Goal: Find contact information: Find contact information

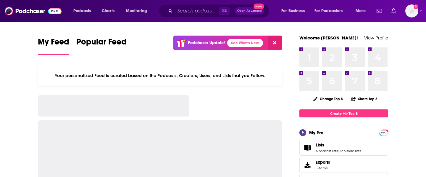
click at [171, 13] on div "⌘ K Open Advanced New" at bounding box center [214, 11] width 111 height 14
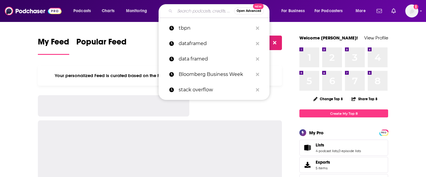
click at [177, 13] on input "Search podcasts, credits, & more..." at bounding box center [204, 10] width 59 height 9
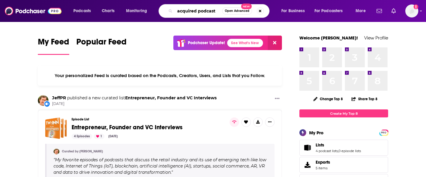
type input "acquired podcast"
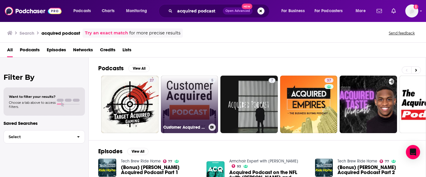
scroll to position [26, 0]
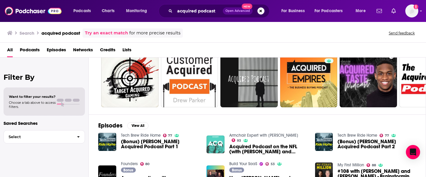
click at [218, 143] on img "Acquired Podcast on the NFL (with Ben Gilbert and David Rosenthal)" at bounding box center [216, 144] width 18 height 18
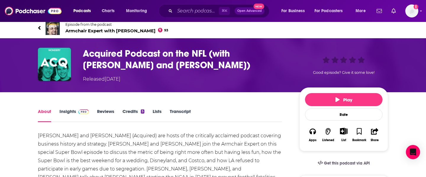
scroll to position [5, 0]
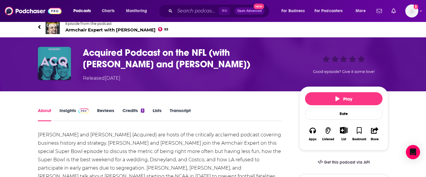
click at [49, 57] on img "Acquired Podcast on the NFL (with Ben Gilbert and David Rosenthal)" at bounding box center [54, 63] width 33 height 33
click at [60, 65] on img "Acquired Podcast on the NFL (with Ben Gilbert and David Rosenthal)" at bounding box center [54, 63] width 33 height 33
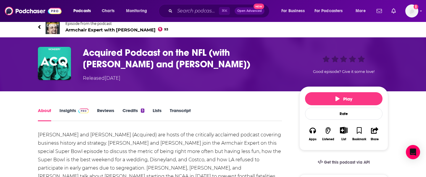
click at [70, 109] on link "Insights" at bounding box center [74, 115] width 29 height 14
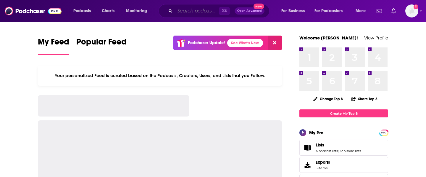
click at [191, 9] on input "Search podcasts, credits, & more..." at bounding box center [197, 10] width 44 height 9
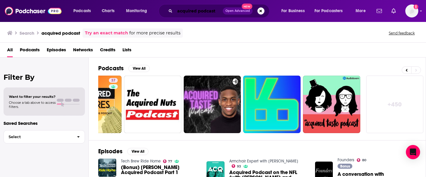
click at [180, 12] on input "acquired podcast" at bounding box center [199, 10] width 48 height 9
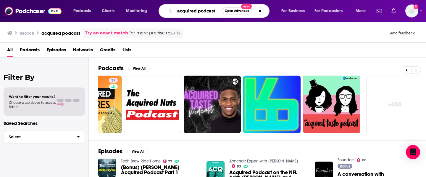
click at [180, 12] on input "acquired podcast" at bounding box center [198, 10] width 47 height 9
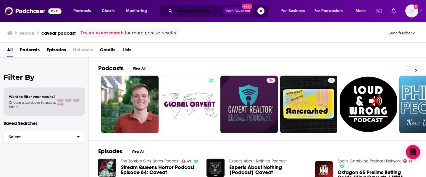
click at [186, 14] on input "caveat podcast" at bounding box center [199, 10] width 48 height 9
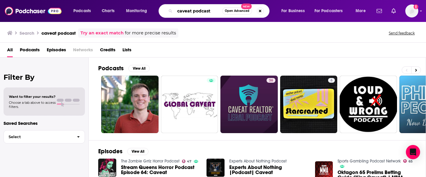
click at [186, 14] on input "caveat podcast" at bounding box center [198, 10] width 47 height 9
type input "the merge"
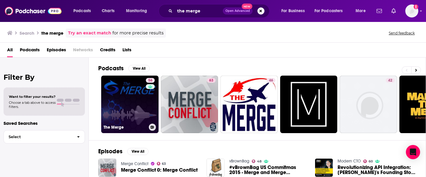
click at [124, 96] on link "56 The Merge" at bounding box center [129, 104] width 57 height 57
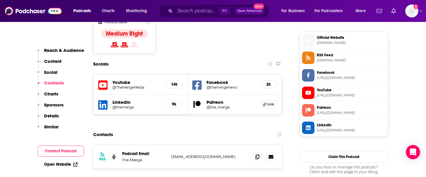
scroll to position [472, 0]
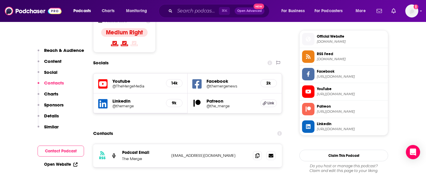
click at [178, 153] on p "news@themerge.co" at bounding box center [209, 155] width 77 height 5
copy div "news@themerge.co news@themerge.co"
click at [184, 11] on input "Search podcasts, credits, & more..." at bounding box center [197, 10] width 44 height 9
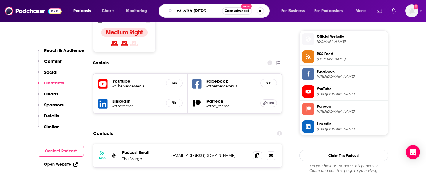
type input "pivot with kara swisher"
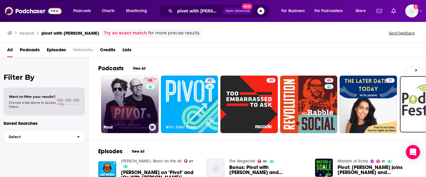
click at [145, 102] on link "88 Pivot" at bounding box center [129, 104] width 57 height 57
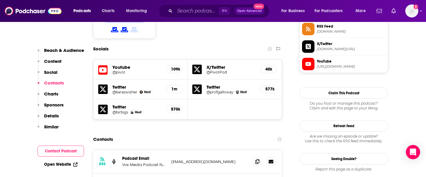
scroll to position [507, 0]
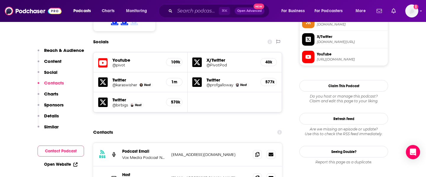
click at [199, 152] on p "podcasting@voxmedia.com" at bounding box center [209, 154] width 77 height 5
copy div "podcasting@voxmedia.com podcasting@voxmedia.com"
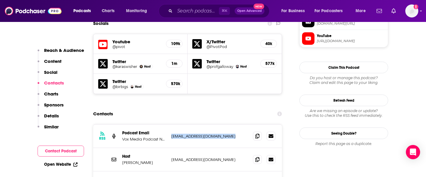
scroll to position [526, 0]
click at [179, 13] on input "Search podcasts, credits, & more..." at bounding box center [197, 10] width 44 height 9
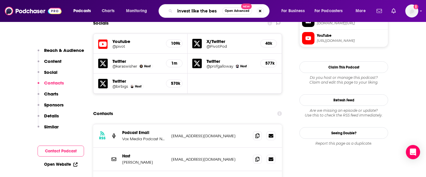
type input "invest like the best"
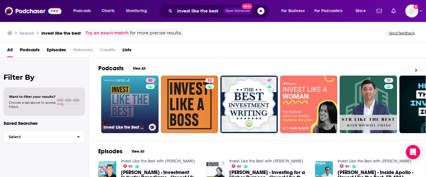
click at [134, 102] on link "80 Invest Like the Best with Patrick O'Shaughnessy" at bounding box center [129, 104] width 57 height 57
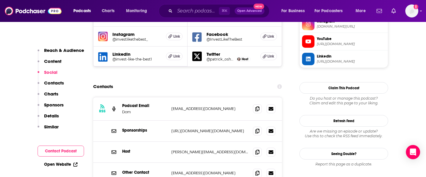
scroll to position [580, 0]
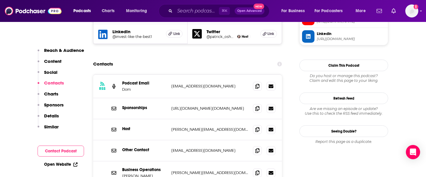
click at [197, 84] on p "dom@joincolossus.com" at bounding box center [209, 86] width 77 height 5
copy div "dom@joincolossus.com dom@joincolossus.com"
click at [184, 9] on input "Search podcasts, credits, & more..." at bounding box center [197, 10] width 44 height 9
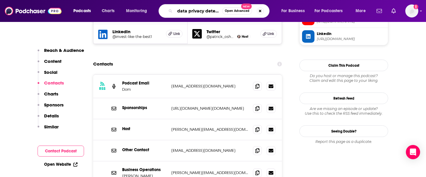
scroll to position [0, 4]
type input "data privacy detective"
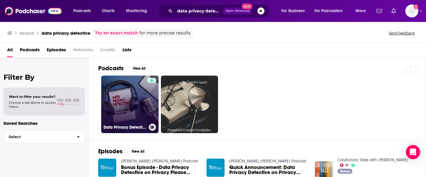
click at [123, 97] on link "Data Privacy Detective" at bounding box center [129, 104] width 57 height 57
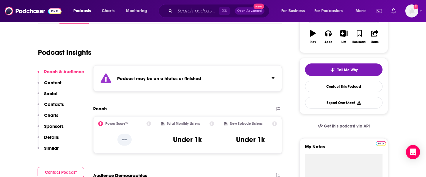
scroll to position [157, 0]
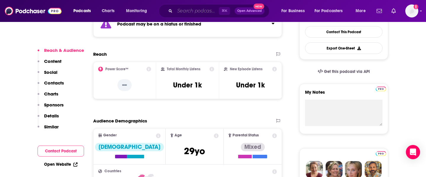
click at [183, 10] on input "Search podcasts, credits, & more..." at bounding box center [197, 10] width 44 height 9
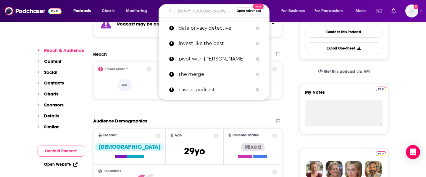
paste input "Inspired in 15"
type input "Inspired in 15"
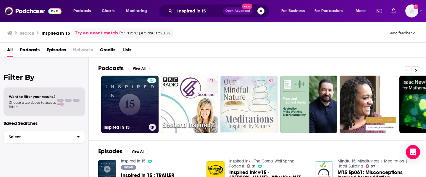
click at [129, 101] on link "Inspired in 15" at bounding box center [129, 104] width 57 height 57
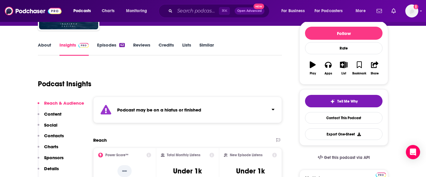
scroll to position [71, 0]
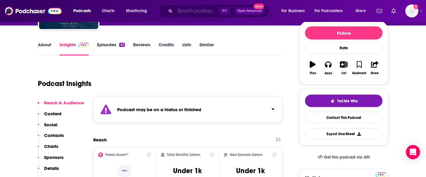
click at [180, 12] on input "Search podcasts, credits, & more..." at bounding box center [197, 10] width 44 height 9
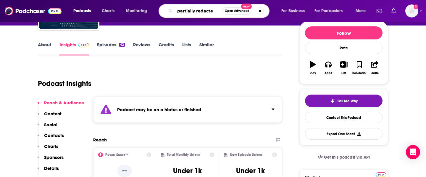
type input "partially redacted"
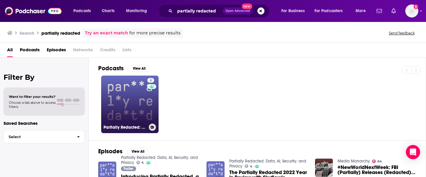
click at [141, 102] on link "4 Partially Redacted: Data, AI, Security, and Privacy" at bounding box center [129, 104] width 57 height 57
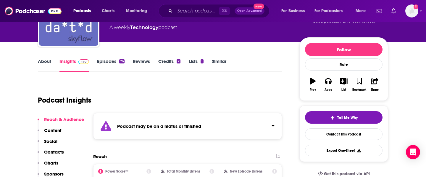
scroll to position [62, 0]
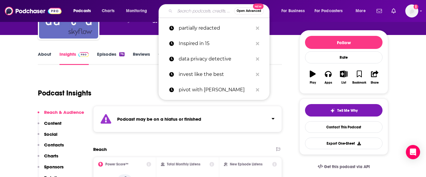
click at [184, 11] on input "Search podcasts, credits, & more..." at bounding box center [204, 10] width 59 height 9
paste input "Privacy Please"
type input "Privacy Please"
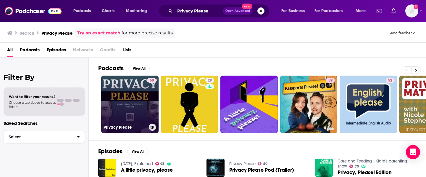
click at [140, 97] on link "50 Privacy Please" at bounding box center [129, 104] width 57 height 57
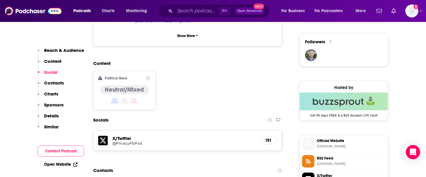
scroll to position [496, 0]
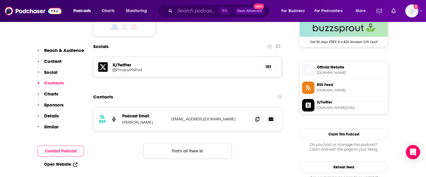
click at [183, 116] on p "cameronivey@protonmail.com" at bounding box center [209, 118] width 77 height 5
copy div "cameronivey@protonmail.com cameronivey@protonmail.com"
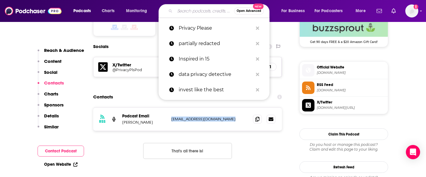
click at [184, 12] on input "Search podcasts, credits, & more..." at bounding box center [204, 10] width 59 height 9
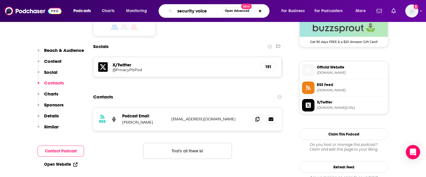
type input "security voices"
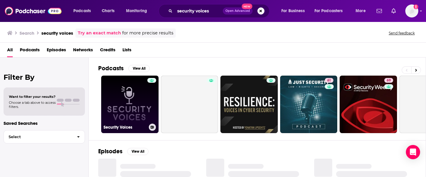
click at [125, 81] on link "Security Voices" at bounding box center [129, 104] width 57 height 57
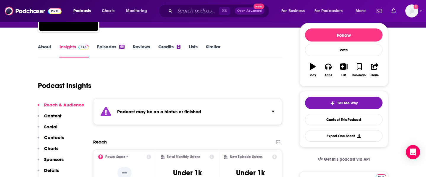
scroll to position [96, 0]
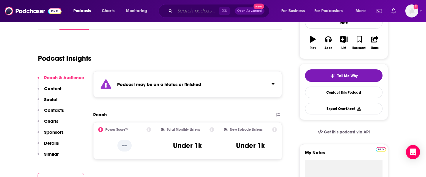
click at [182, 12] on input "Search podcasts, credits, & more..." at bounding box center [197, 10] width 44 height 9
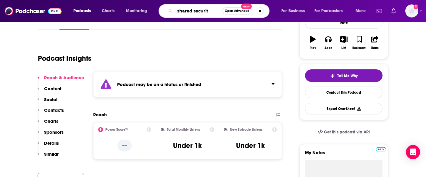
type input "shared security"
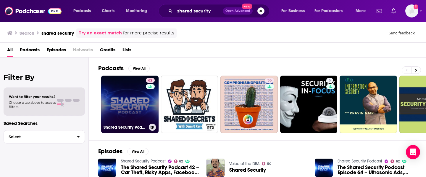
click at [126, 102] on link "62 Shared Security Podcast" at bounding box center [129, 104] width 57 height 57
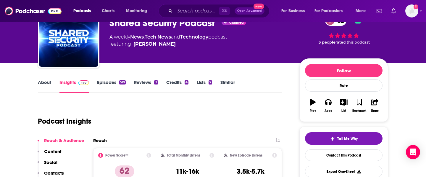
scroll to position [33, 0]
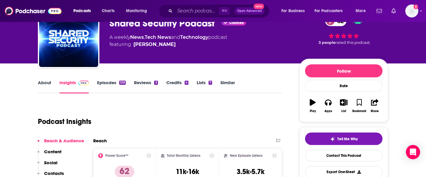
click at [46, 83] on link "About" at bounding box center [44, 87] width 13 height 14
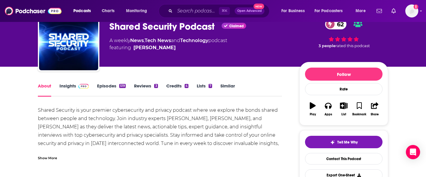
scroll to position [32, 0]
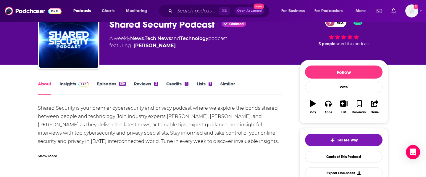
click at [70, 82] on link "Insights" at bounding box center [74, 88] width 29 height 14
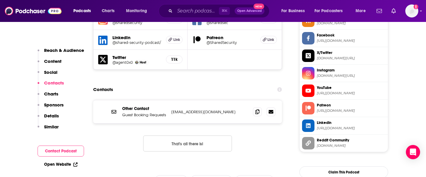
scroll to position [563, 0]
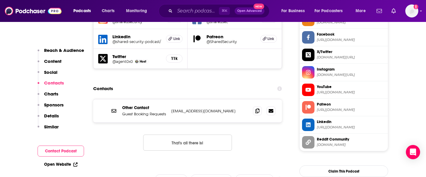
click at [199, 108] on p "feedback@sharedsecurity.net" at bounding box center [209, 110] width 77 height 5
copy div "feedback@sharedsecurity.net feedback@sharedsecurity.net"
click at [181, 10] on input "Search podcasts, credits, & more..." at bounding box center [197, 10] width 44 height 9
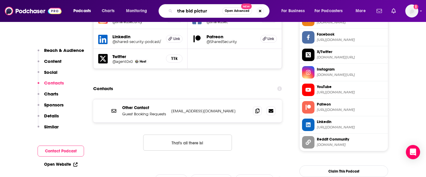
type input "the bid picture"
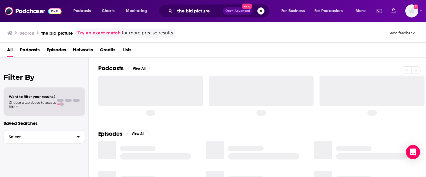
scroll to position [11, 0]
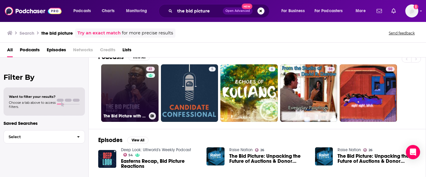
click at [137, 108] on link "41 The Bid Picture with Bidemi Ologunde" at bounding box center [129, 92] width 57 height 57
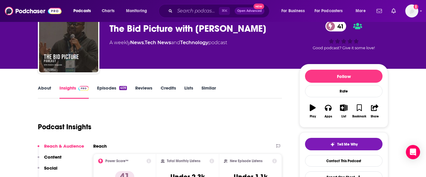
scroll to position [25, 0]
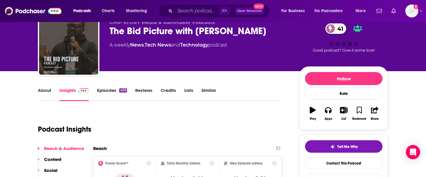
click at [44, 91] on link "About" at bounding box center [44, 94] width 13 height 14
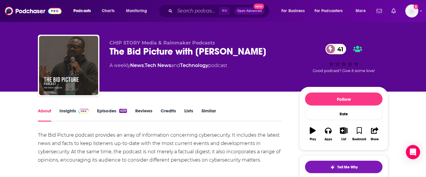
scroll to position [5, 0]
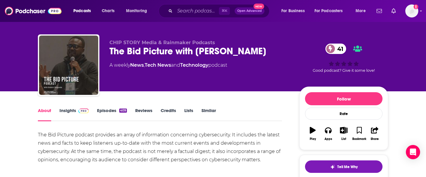
click at [70, 110] on link "Insights" at bounding box center [74, 115] width 29 height 14
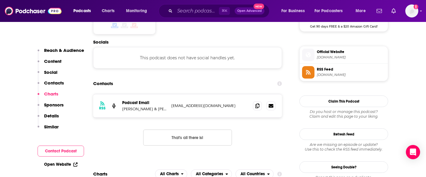
scroll to position [507, 0]
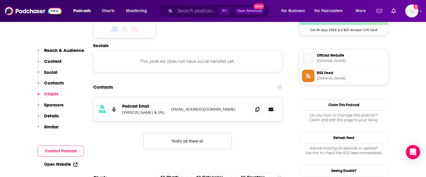
click at [190, 107] on p "bidemiologunde@gmail.com" at bounding box center [209, 109] width 77 height 5
copy div "bidemiologunde@gmail.com bidemiologunde@gmail.com"
click at [182, 11] on input "Search podcasts, credits, & more..." at bounding box center [197, 10] width 44 height 9
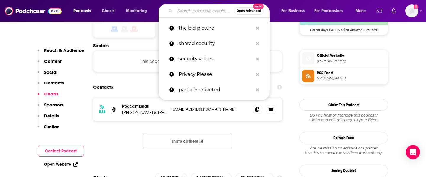
paste input "Down the Security Rabbithole"
type input "Down the Security Rabbithole"
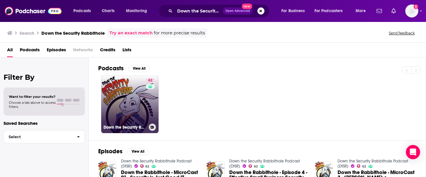
scroll to position [6, 0]
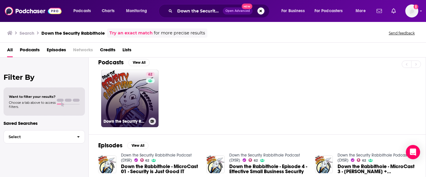
click at [139, 71] on link "62 Down the Security Rabbithole Podcast (DtSR)" at bounding box center [129, 98] width 57 height 57
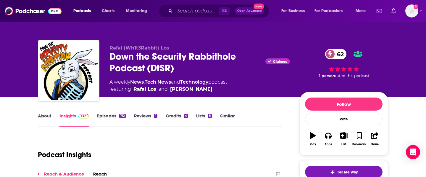
scroll to position [15, 0]
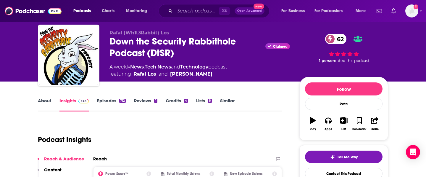
click at [42, 99] on link "About" at bounding box center [44, 105] width 13 height 14
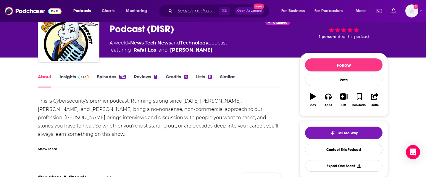
scroll to position [46, 0]
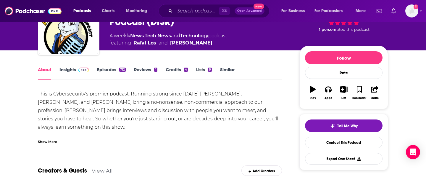
click at [74, 69] on link "Insights" at bounding box center [74, 74] width 29 height 14
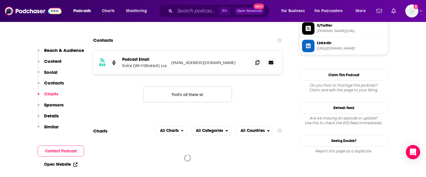
scroll to position [578, 0]
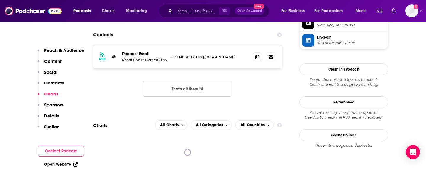
click at [198, 54] on p "Wh1t3Rabbit@isHackingYou.com" at bounding box center [209, 56] width 77 height 5
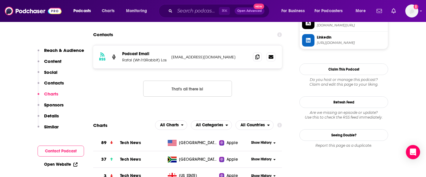
click at [197, 54] on p "Wh1t3Rabbit@isHackingYou.com" at bounding box center [209, 56] width 77 height 5
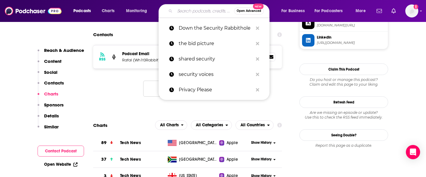
click at [179, 11] on input "Search podcasts, credits, & more..." at bounding box center [204, 10] width 59 height 9
paste input "Cybersecurity Where You Are"
type input "Cybersecurity Where You Are"
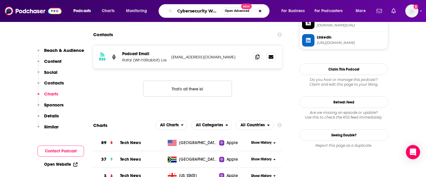
scroll to position [0, 22]
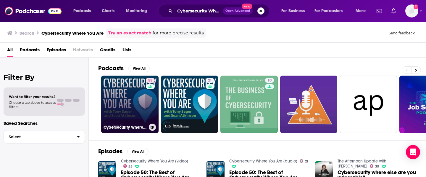
click at [132, 100] on link "55 Cybersecurity Where You Are (video)" at bounding box center [129, 104] width 57 height 57
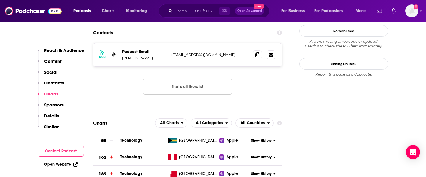
scroll to position [481, 0]
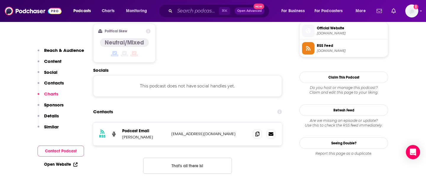
click at [177, 131] on p "[EMAIL_ADDRESS][DOMAIN_NAME]" at bounding box center [209, 133] width 77 height 5
click at [183, 10] on input "Search podcasts, credits, & more..." at bounding box center [197, 10] width 44 height 9
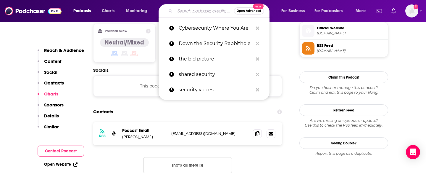
paste input "TWiT"
type input "TWiT"
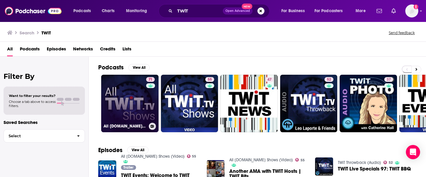
click at [116, 109] on link "71 All [DOMAIN_NAME] Shows (Audio)" at bounding box center [129, 103] width 57 height 57
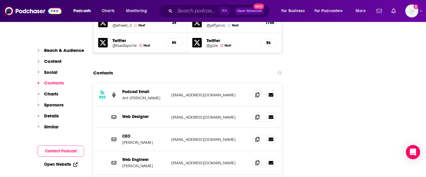
scroll to position [879, 0]
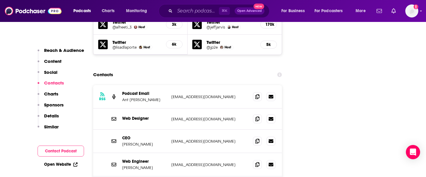
click at [186, 94] on p "[EMAIL_ADDRESS][DOMAIN_NAME]" at bounding box center [209, 96] width 77 height 5
copy div "[EMAIL_ADDRESS][DOMAIN_NAME] [EMAIL_ADDRESS][DOMAIN_NAME]"
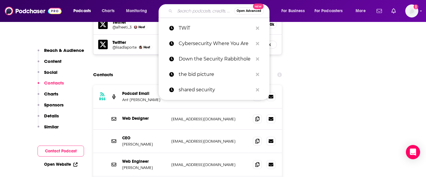
click at [177, 15] on input "Search podcasts, credits, & more..." at bounding box center [204, 10] width 59 height 9
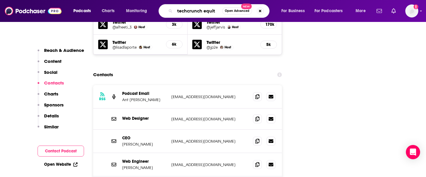
type input "techcrunch equity"
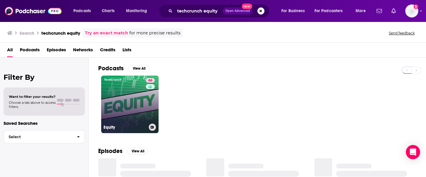
click at [130, 97] on link "66 Equity" at bounding box center [129, 104] width 57 height 57
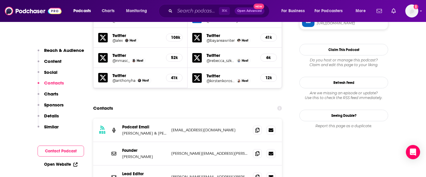
scroll to position [581, 0]
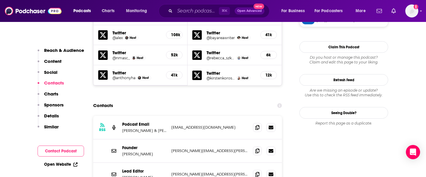
click at [185, 125] on p "[EMAIL_ADDRESS][DOMAIN_NAME]" at bounding box center [209, 127] width 77 height 5
copy div "[EMAIL_ADDRESS][DOMAIN_NAME] [EMAIL_ADDRESS][DOMAIN_NAME]"
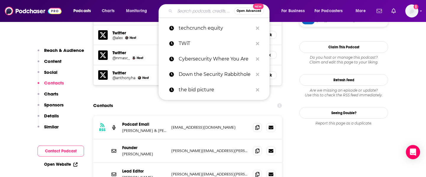
click at [178, 10] on input "Search podcasts, credits, & more..." at bounding box center [204, 10] width 59 height 9
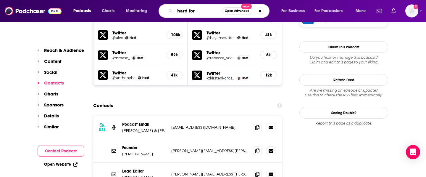
type input "hard fork"
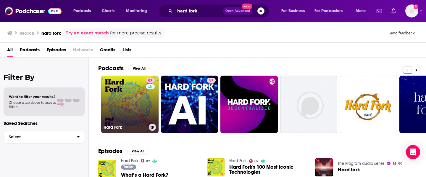
click at [134, 88] on link "87 Hard Fork" at bounding box center [129, 104] width 57 height 57
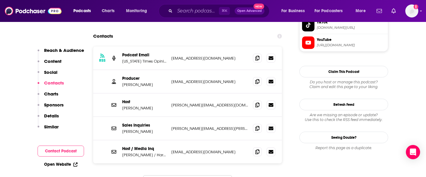
scroll to position [585, 0]
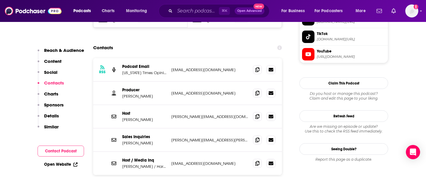
click at [196, 67] on p "[EMAIL_ADDRESS][DOMAIN_NAME]" at bounding box center [209, 69] width 77 height 5
click at [194, 67] on p "[EMAIL_ADDRESS][DOMAIN_NAME]" at bounding box center [209, 69] width 77 height 5
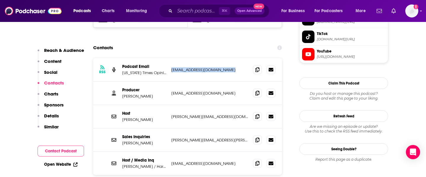
click at [194, 67] on p "[EMAIL_ADDRESS][DOMAIN_NAME]" at bounding box center [209, 69] width 77 height 5
click at [183, 12] on input "Search podcasts, credits, & more..." at bounding box center [197, 10] width 44 height 9
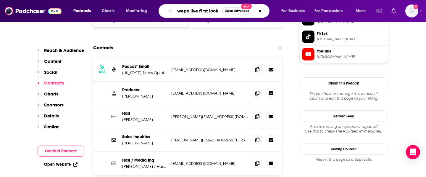
type input "wapo live first look"
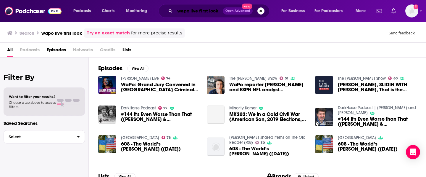
click at [181, 11] on input "wapo live first look" at bounding box center [199, 10] width 48 height 9
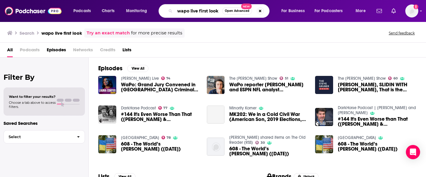
click at [181, 11] on input "wapo live first look" at bounding box center [198, 10] width 47 height 9
type input "light reading extra"
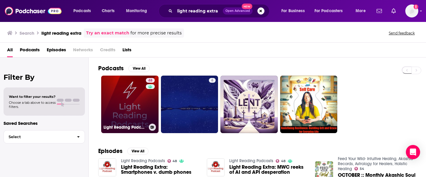
click at [130, 100] on link "48 Light Reading Podcasts" at bounding box center [129, 104] width 57 height 57
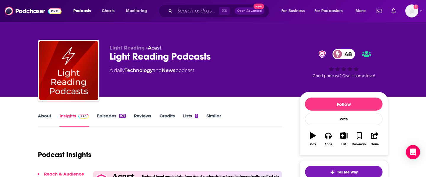
click at [44, 115] on link "About" at bounding box center [44, 120] width 13 height 14
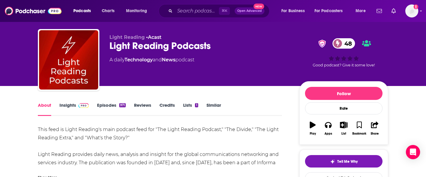
scroll to position [13, 0]
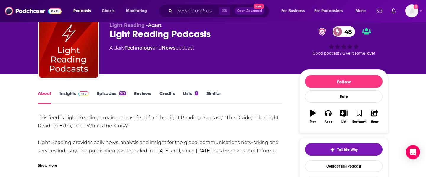
click at [77, 91] on span at bounding box center [82, 93] width 13 height 6
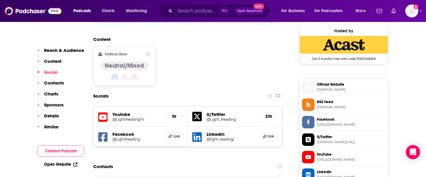
scroll to position [540, 0]
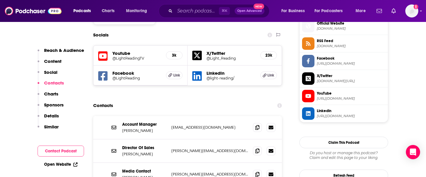
click at [189, 125] on p "[EMAIL_ADDRESS][DOMAIN_NAME]" at bounding box center [209, 127] width 77 height 5
click at [184, 163] on div "Media Contact Julie Muroff [EMAIL_ADDRESS][DOMAIN_NAME] [PERSON_NAME][EMAIL_ADD…" at bounding box center [187, 174] width 189 height 23
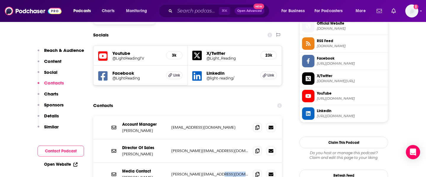
click at [184, 163] on div "Media Contact Julie Muroff [EMAIL_ADDRESS][DOMAIN_NAME] [PERSON_NAME][EMAIL_ADD…" at bounding box center [187, 174] width 189 height 23
click at [185, 171] on p "[PERSON_NAME][EMAIL_ADDRESS][DOMAIN_NAME]" at bounding box center [209, 173] width 77 height 5
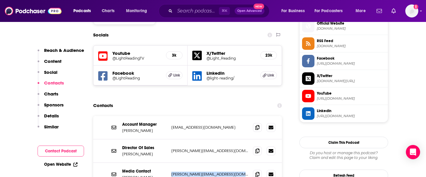
copy div "[PERSON_NAME][EMAIL_ADDRESS][DOMAIN_NAME] [PERSON_NAME][EMAIL_ADDRESS][DOMAIN_N…"
click at [192, 7] on input "Search podcasts, credits, & more..." at bounding box center [197, 10] width 44 height 9
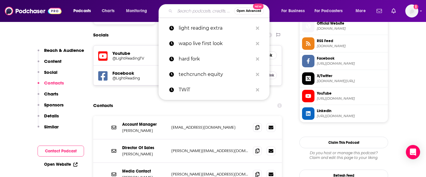
paste input "How I Built This"
type input "How I Built This"
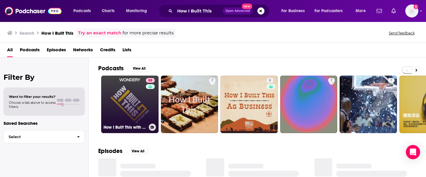
click at [123, 97] on link "88 How I Built This with [PERSON_NAME]" at bounding box center [129, 104] width 57 height 57
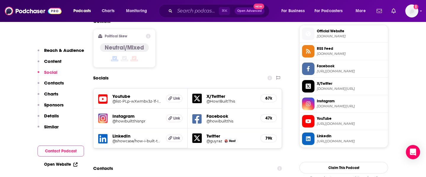
scroll to position [559, 0]
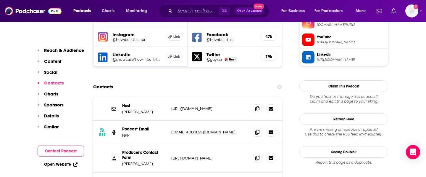
click at [186, 129] on p "[EMAIL_ADDRESS][DOMAIN_NAME]" at bounding box center [209, 131] width 77 height 5
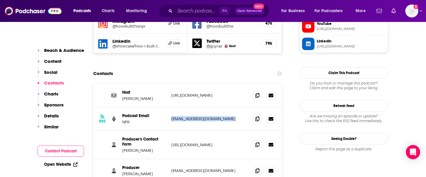
scroll to position [573, 0]
copy div "[EMAIL_ADDRESS][DOMAIN_NAME] [EMAIL_ADDRESS][DOMAIN_NAME]"
click at [179, 13] on input "Search podcasts, credits, & more..." at bounding box center [197, 10] width 44 height 9
paste input "Control+Alt+DEFENSE"
type input "Control+Alt+DEFENSE"
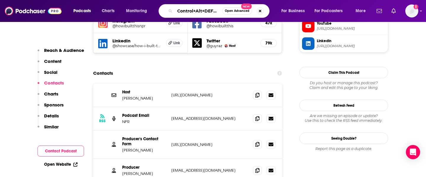
scroll to position [0, 6]
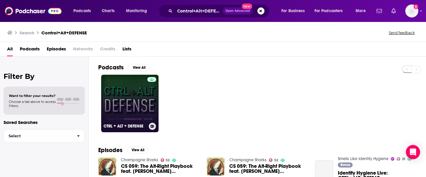
click at [141, 99] on link "CTRL + ALT + DEFENSE" at bounding box center [129, 103] width 57 height 57
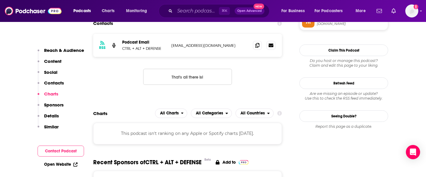
scroll to position [461, 0]
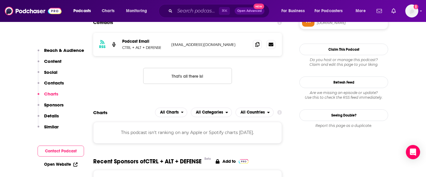
click at [185, 46] on p "[EMAIL_ADDRESS][DOMAIN_NAME]" at bounding box center [209, 44] width 77 height 5
copy div "[EMAIL_ADDRESS][DOMAIN_NAME] [DOMAIN_NAME][EMAIL_ADDRESS][DOMAIN_NAME]"
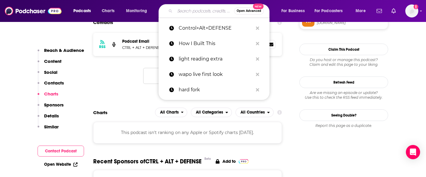
click at [186, 12] on input "Search podcasts, credits, & more..." at bounding box center [204, 10] width 59 height 9
paste input "[EMAIL_ADDRESS][DOMAIN_NAME]"
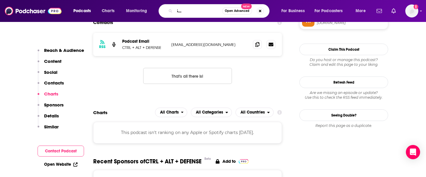
click at [186, 12] on input "[EMAIL_ADDRESS][DOMAIN_NAME]" at bounding box center [198, 10] width 47 height 9
type input "[PERSON_NAME] podcas"
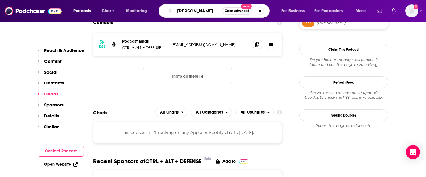
scroll to position [0, 1]
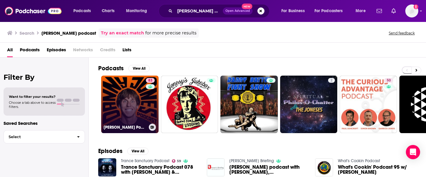
click at [129, 99] on link "83 [PERSON_NAME] Podcast" at bounding box center [129, 104] width 57 height 57
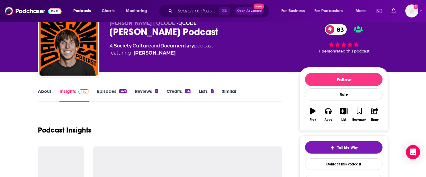
scroll to position [31, 0]
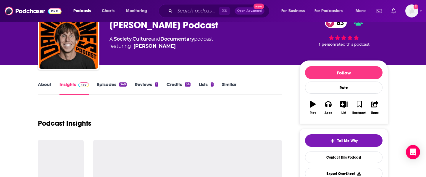
click at [47, 86] on link "About" at bounding box center [44, 88] width 13 height 14
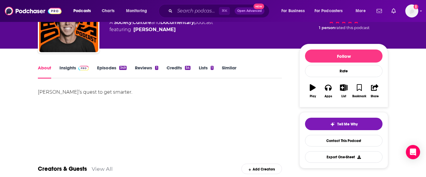
scroll to position [48, 0]
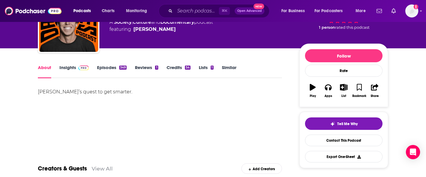
click at [70, 67] on link "Insights" at bounding box center [74, 72] width 29 height 14
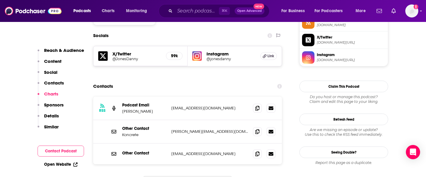
scroll to position [496, 0]
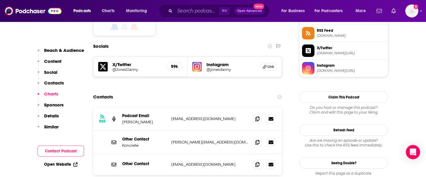
click at [186, 116] on p "[EMAIL_ADDRESS][DOMAIN_NAME]" at bounding box center [209, 118] width 77 height 5
copy div "[EMAIL_ADDRESS][DOMAIN_NAME] [EMAIL_ADDRESS][DOMAIN_NAME]"
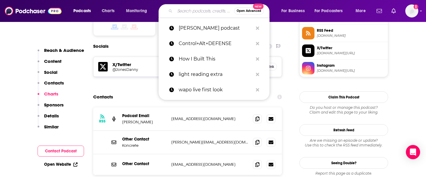
click at [180, 12] on input "Search podcasts, credits, & more..." at bounding box center [204, 10] width 59 height 9
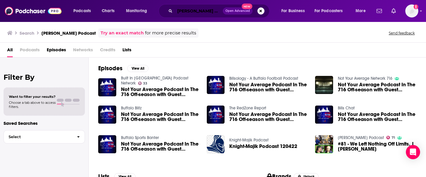
click at [196, 8] on input "[PERSON_NAME] Podcast" at bounding box center [199, 10] width 48 height 9
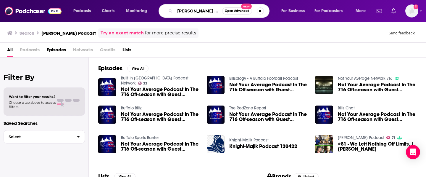
click at [196, 8] on input "[PERSON_NAME] Podcast" at bounding box center [198, 10] width 47 height 9
click at [199, 9] on input "[PERSON_NAME] Podcast" at bounding box center [198, 10] width 47 height 9
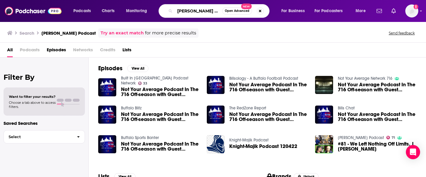
type input "[PERSON_NAME] Podcast"
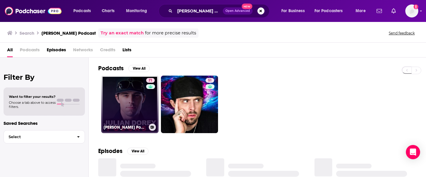
click at [127, 97] on link "71 [PERSON_NAME] Podcast" at bounding box center [129, 104] width 57 height 57
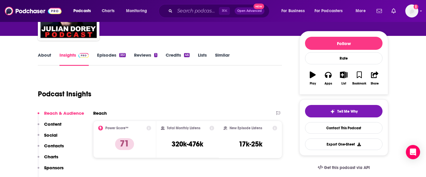
scroll to position [63, 0]
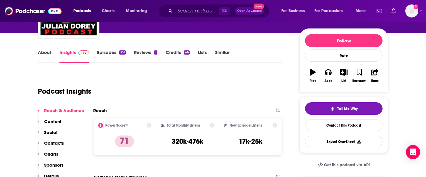
click at [50, 54] on link "About" at bounding box center [44, 56] width 13 height 14
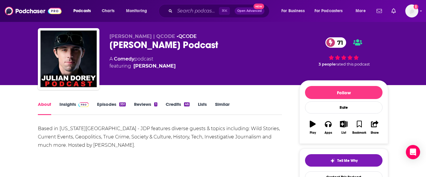
scroll to position [12, 0]
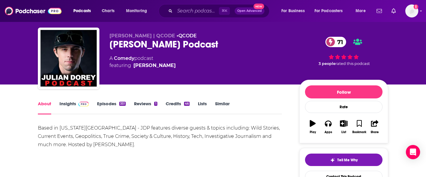
click at [65, 103] on link "Insights" at bounding box center [74, 108] width 29 height 14
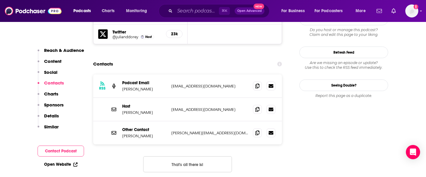
scroll to position [570, 0]
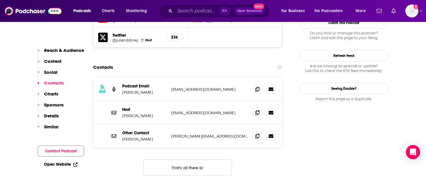
click at [193, 87] on p "[EMAIL_ADDRESS][DOMAIN_NAME]" at bounding box center [209, 89] width 77 height 5
copy div "[EMAIL_ADDRESS][DOMAIN_NAME] [EMAIL_ADDRESS][DOMAIN_NAME]"
click at [181, 11] on input "Search podcasts, credits, & more..." at bounding box center [197, 10] width 44 height 9
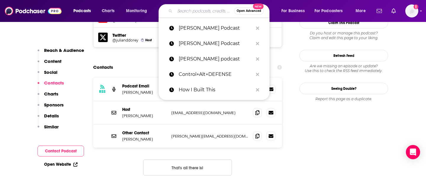
paste input "[PERSON_NAME] Show"
type input "[PERSON_NAME] Show"
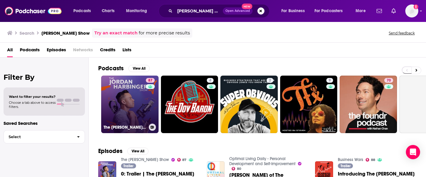
click at [134, 102] on link "87 The [PERSON_NAME] Show" at bounding box center [129, 104] width 57 height 57
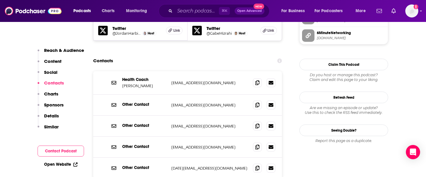
scroll to position [634, 0]
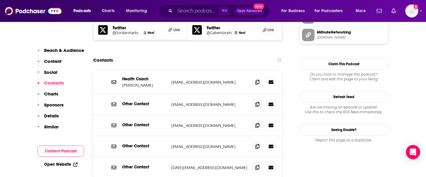
click at [198, 102] on p "[EMAIL_ADDRESS][DOMAIN_NAME]" at bounding box center [209, 104] width 77 height 5
copy div "[EMAIL_ADDRESS][DOMAIN_NAME] [EMAIL_ADDRESS][DOMAIN_NAME]"
click at [185, 123] on p "[EMAIL_ADDRESS][DOMAIN_NAME]" at bounding box center [209, 125] width 77 height 5
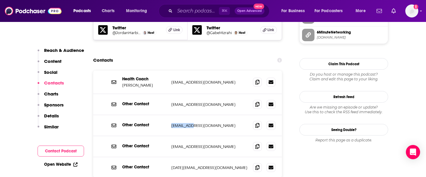
click at [185, 123] on p "[EMAIL_ADDRESS][DOMAIN_NAME]" at bounding box center [209, 125] width 77 height 5
copy div "[EMAIL_ADDRESS][DOMAIN_NAME] [EMAIL_ADDRESS][DOMAIN_NAME]"
click at [180, 10] on input "Search podcasts, credits, & more..." at bounding box center [197, 10] width 44 height 9
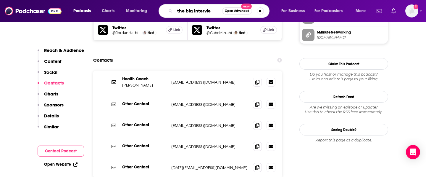
type input "the big interview"
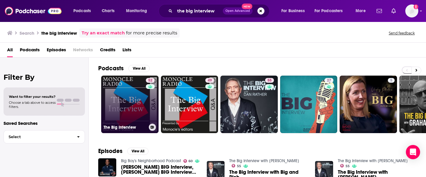
click at [118, 107] on link "52 The Big Interview" at bounding box center [129, 104] width 57 height 57
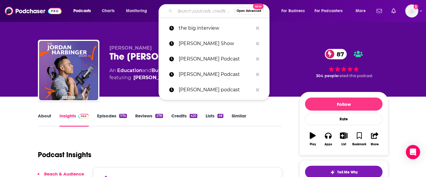
click at [197, 10] on input "Search podcasts, credits, & more..." at bounding box center [204, 10] width 59 height 9
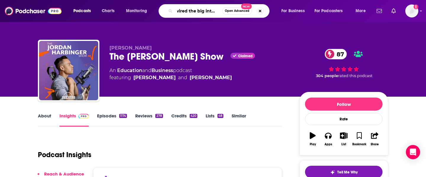
type input "wired the big interview"
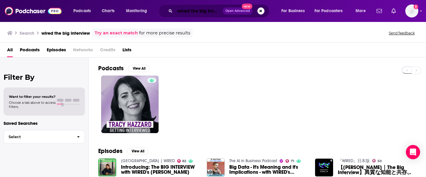
click at [183, 14] on input "wired the big interview" at bounding box center [199, 10] width 48 height 9
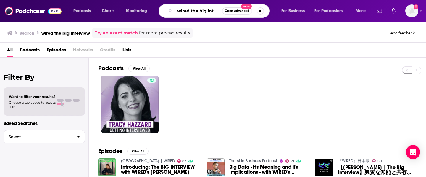
click at [183, 14] on input "wired the big interview" at bounding box center [198, 10] width 47 height 9
type input "darknet diaries"
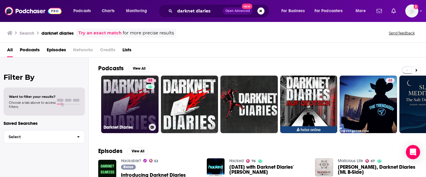
click at [122, 102] on link "88 Darknet Diaries" at bounding box center [129, 104] width 57 height 57
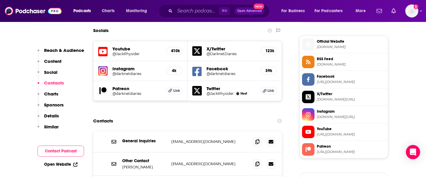
scroll to position [575, 0]
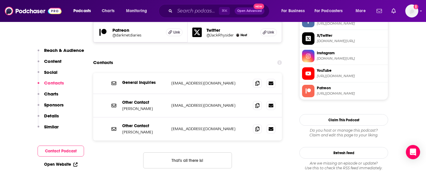
click at [190, 81] on p "[EMAIL_ADDRESS][DOMAIN_NAME]" at bounding box center [209, 83] width 77 height 5
click at [187, 103] on p "[EMAIL_ADDRESS][DOMAIN_NAME]" at bounding box center [209, 105] width 77 height 5
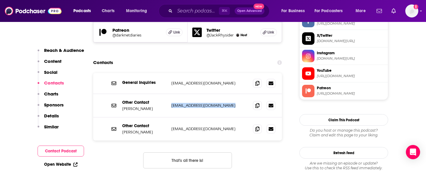
click at [187, 103] on p "[EMAIL_ADDRESS][DOMAIN_NAME]" at bounding box center [209, 105] width 77 height 5
copy div "[EMAIL_ADDRESS][DOMAIN_NAME] [EMAIL_ADDRESS][DOMAIN_NAME]"
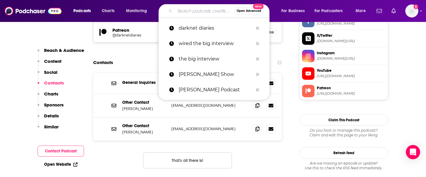
click at [190, 11] on input "Search podcasts, credits, & more..." at bounding box center [204, 10] width 59 height 9
paste input "Cloud Giants"
type input "Cloud Giants"
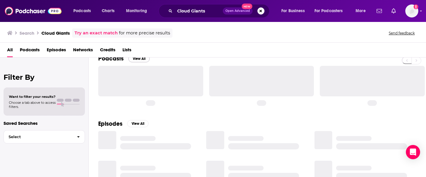
scroll to position [10, 0]
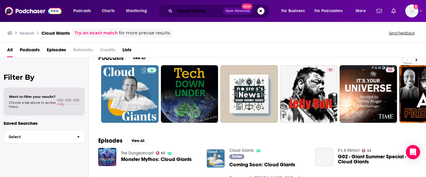
click at [182, 15] on input "Cloud Giants" at bounding box center [199, 10] width 48 height 9
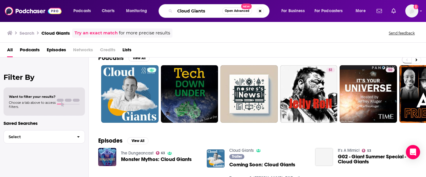
click at [182, 15] on input "Cloud Giants" at bounding box center [198, 10] width 47 height 9
paste input "The Developing Dev"
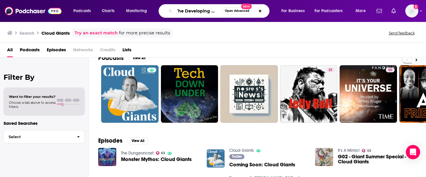
type input "The Developing Dev"
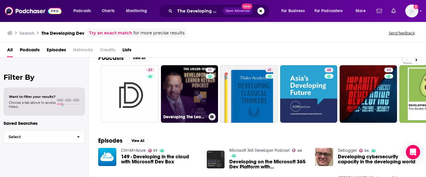
scroll to position [18, 0]
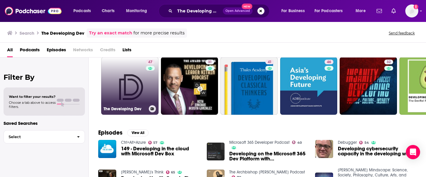
click at [141, 84] on link "47 The Developing Dev" at bounding box center [129, 85] width 57 height 57
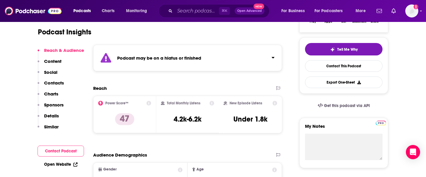
scroll to position [123, 0]
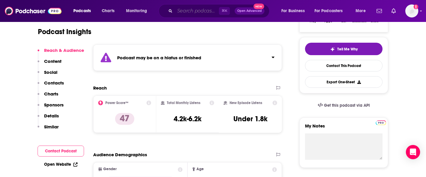
click at [179, 13] on input "Search podcasts, credits, & more..." at bounding box center [197, 10] width 44 height 9
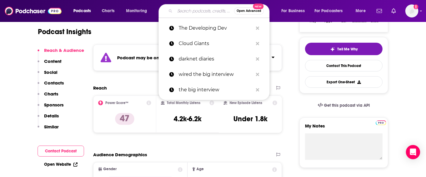
paste input "Software Engineering Daily"
type input "Software Engineering Daily"
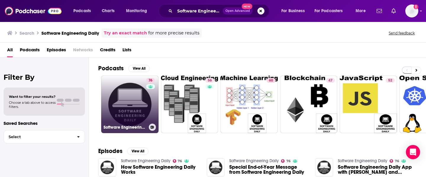
click at [113, 101] on link "76 Software Engineering Daily" at bounding box center [129, 104] width 57 height 57
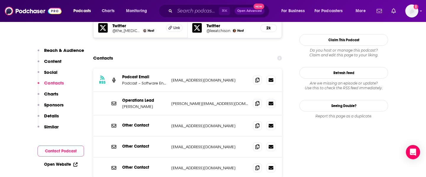
scroll to position [589, 0]
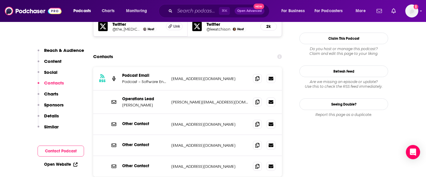
click at [201, 76] on p "[EMAIL_ADDRESS][DOMAIN_NAME]" at bounding box center [209, 78] width 77 height 5
click at [182, 11] on input "Search podcasts, credits, & more..." at bounding box center [197, 10] width 44 height 9
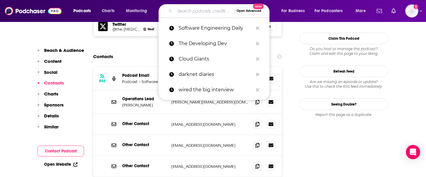
paste input "Pragmatic Engineer"
type input "Pragmatic Engineer"
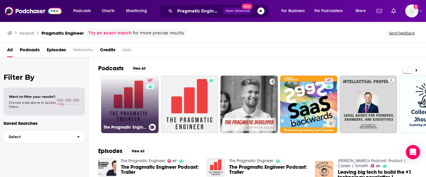
click at [119, 96] on link "67 The Pragmatic Engineer" at bounding box center [129, 104] width 57 height 57
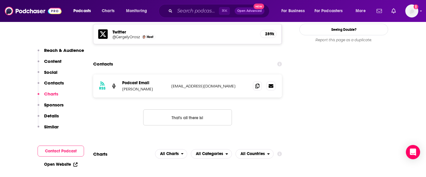
scroll to position [545, 0]
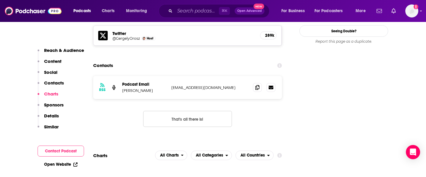
click at [199, 76] on div "RSS Podcast Email [PERSON_NAME] [EMAIL_ADDRESS][DOMAIN_NAME] [EMAIL_ADDRESS][DO…" at bounding box center [187, 87] width 189 height 23
click at [199, 85] on p "[EMAIL_ADDRESS][DOMAIN_NAME]" at bounding box center [209, 87] width 77 height 5
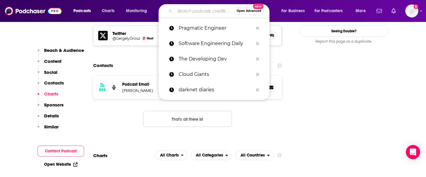
click at [183, 13] on input "Search podcasts, credits, & more..." at bounding box center [204, 10] width 59 height 9
paste input "Software Misadventures"
type input "Software Misadventures"
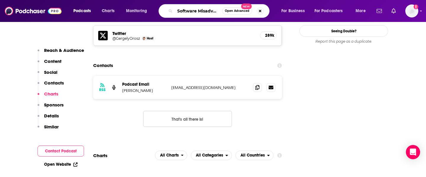
scroll to position [0, 10]
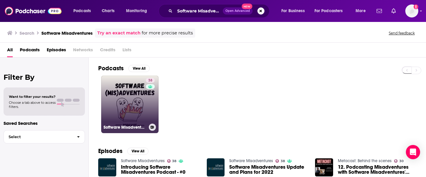
click at [122, 93] on link "38 Software Misadventures" at bounding box center [129, 104] width 57 height 57
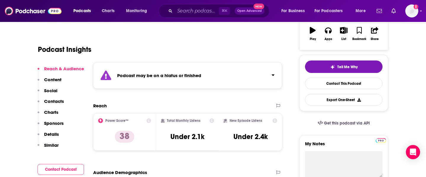
scroll to position [117, 0]
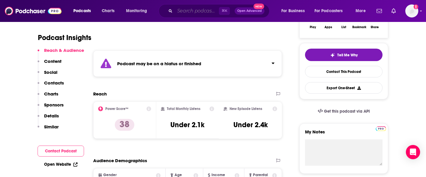
click at [186, 14] on input "Search podcasts, credits, & more..." at bounding box center [197, 10] width 44 height 9
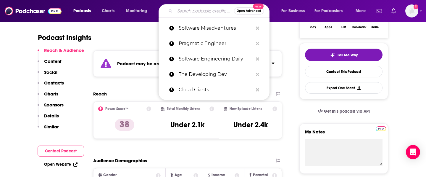
paste input "Hanselminutes with [PERSON_NAME]"
type input "Hanselminutes with [PERSON_NAME]"
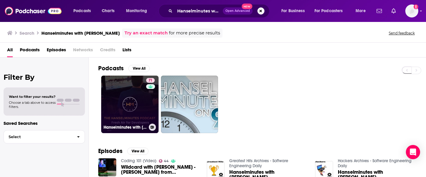
click at [126, 98] on link "71 Hanselminutes with [PERSON_NAME]" at bounding box center [129, 104] width 57 height 57
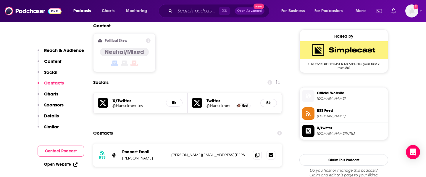
scroll to position [469, 0]
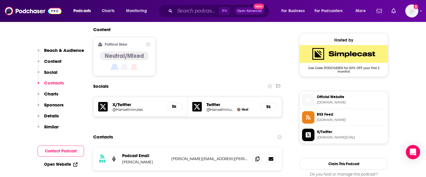
click at [192, 147] on div "RSS Podcast Email [PERSON_NAME] [PERSON_NAME][EMAIL_ADDRESS][PERSON_NAME][DOMAI…" at bounding box center [187, 158] width 189 height 23
click at [190, 156] on p "[PERSON_NAME][EMAIL_ADDRESS][PERSON_NAME][DOMAIN_NAME]" at bounding box center [209, 158] width 77 height 5
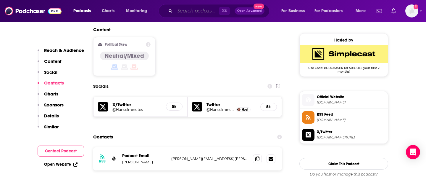
click at [190, 12] on input "Search podcasts, credits, & more..." at bounding box center [197, 10] width 44 height 9
paste input "Y Combinator Startup Podcast"
type input "Y Combinator Startup Podcast"
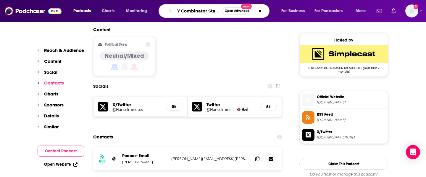
scroll to position [0, 24]
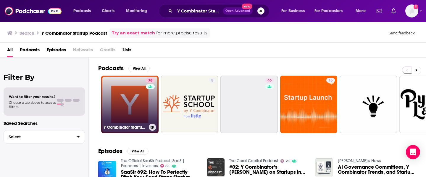
click at [121, 108] on link "78 Y Combinator Startup Podcast" at bounding box center [129, 104] width 57 height 57
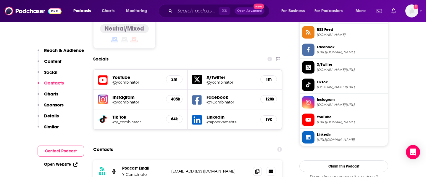
scroll to position [550, 0]
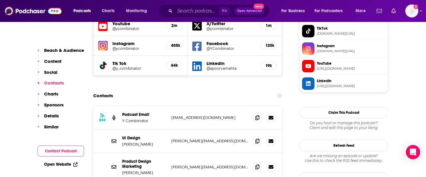
click at [194, 106] on div "RSS Podcast Email Y Combinator [EMAIL_ADDRESS][DOMAIN_NAME] [EMAIL_ADDRESS][DOM…" at bounding box center [187, 117] width 189 height 23
click at [194, 115] on p "[EMAIL_ADDRESS][DOMAIN_NAME]" at bounding box center [209, 117] width 77 height 5
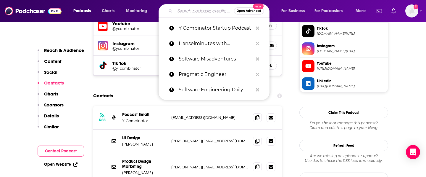
click at [183, 14] on input "Search podcasts, credits, & more..." at bounding box center [204, 10] width 59 height 9
paste input "CoRecursive - Software Developer Interviews"
type input "CoRecursive - Software Developer Interviews"
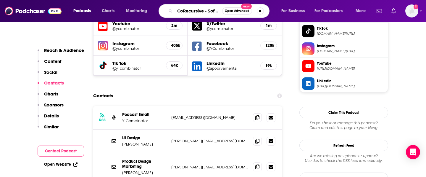
scroll to position [0, 56]
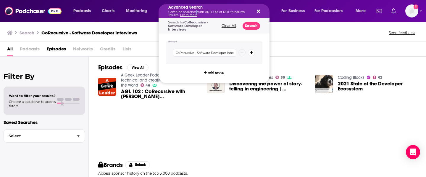
click at [196, 12] on p "Combine searches with AND, OR, or NOT to narrow results. Learn More" at bounding box center [210, 14] width 82 height 6
click at [259, 11] on icon "Search podcasts, credits, & more..." at bounding box center [258, 11] width 3 height 3
click at [199, 9] on h5 "Advanced Search" at bounding box center [210, 7] width 82 height 4
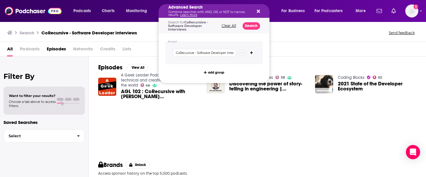
click at [269, 38] on div "Group 1 CoRecursive - Software Developer Interviews add group" at bounding box center [214, 57] width 111 height 49
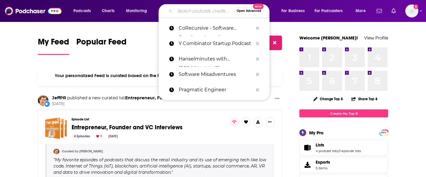
click at [204, 14] on input "Search podcasts, credits, & more..." at bounding box center [204, 10] width 59 height 9
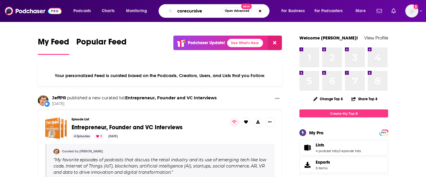
type input "corecursive"
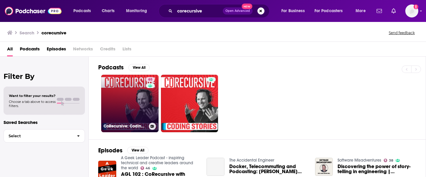
click at [137, 100] on link "65 CoRecursive: Coding Stories" at bounding box center [129, 103] width 57 height 57
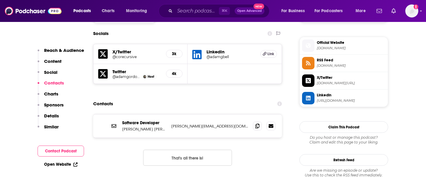
scroll to position [530, 0]
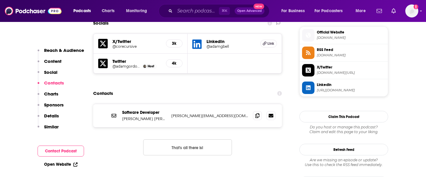
click at [178, 113] on p "adam@corecursive.com" at bounding box center [209, 115] width 77 height 5
copy div "adam@corecursive.com adam@corecursive.com"
click at [183, 12] on input "Search podcasts, credits, & more..." at bounding box center [197, 10] width 44 height 9
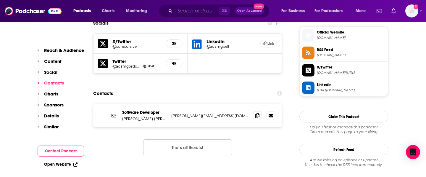
paste input "The Changelog"
type input "The Changelog"
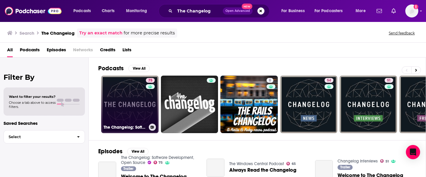
click at [137, 113] on link "75 The Changelog: Software Development, Open Source" at bounding box center [129, 104] width 57 height 57
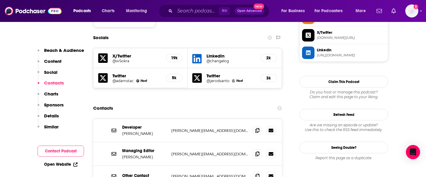
scroll to position [512, 0]
click at [182, 128] on p "gerhard@changelog.com" at bounding box center [209, 130] width 77 height 5
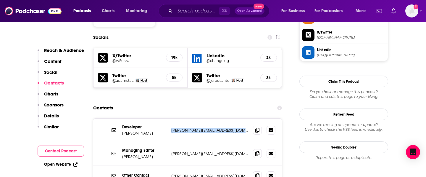
click at [182, 128] on p "gerhard@changelog.com" at bounding box center [209, 130] width 77 height 5
copy div "gerhard@changelog.com gerhard@changelog.com"
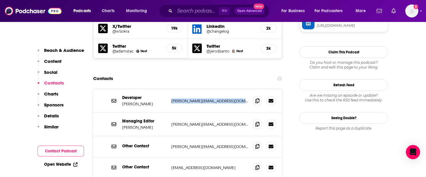
scroll to position [546, 0]
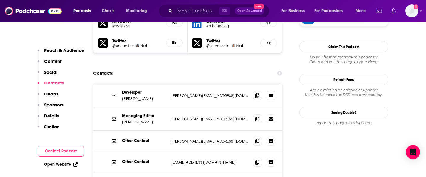
click at [184, 116] on p "jerod@changelog.com" at bounding box center [209, 118] width 77 height 5
copy div "jerod@changelog.com jerod@changelog.com"
click at [184, 10] on input "Search podcasts, credits, & more..." at bounding box center [197, 10] width 44 height 9
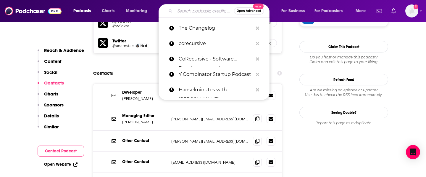
paste input "Being an Engineer"
type input "Being an Engineer"
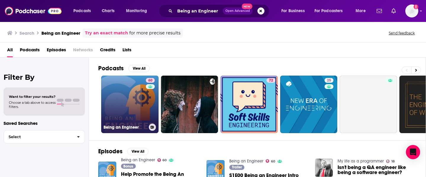
click at [130, 98] on link "60 Being an Engineer" at bounding box center [129, 104] width 57 height 57
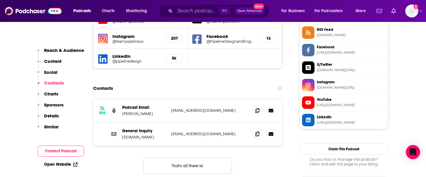
scroll to position [557, 0]
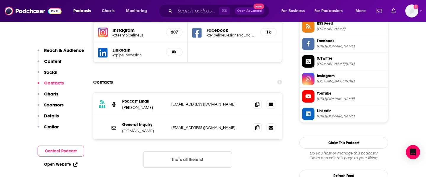
click at [194, 102] on p "admin@designtheproduct.com" at bounding box center [209, 104] width 77 height 5
copy div "admin@designtheproduct.com admin@designtheproduct.com"
